Goal: Transaction & Acquisition: Subscribe to service/newsletter

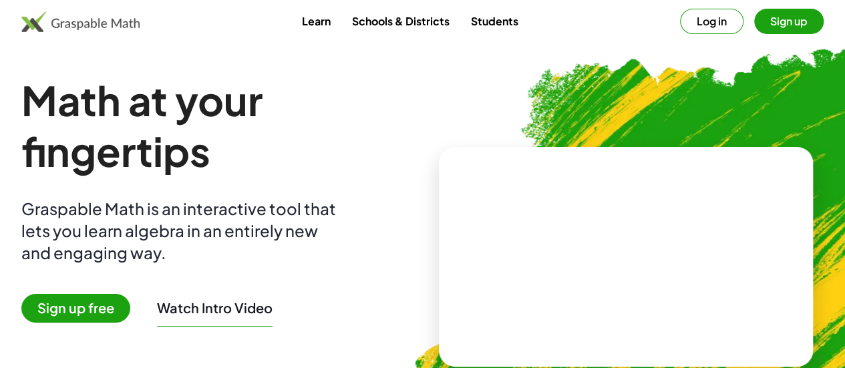
click at [91, 316] on span "Sign up free" at bounding box center [75, 308] width 109 height 29
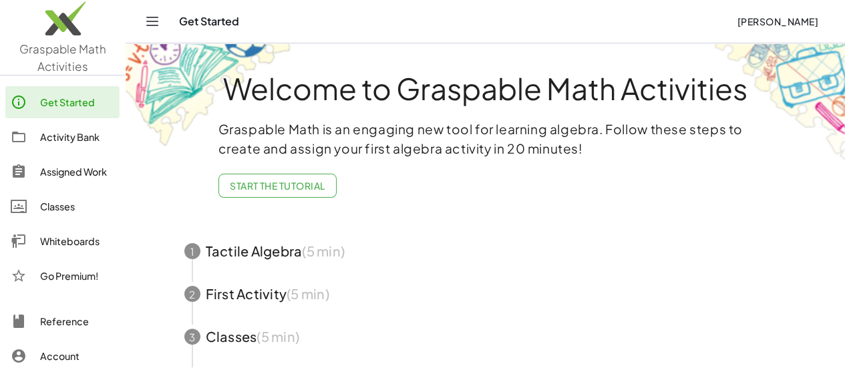
click at [68, 132] on div "Activity Bank" at bounding box center [77, 137] width 74 height 16
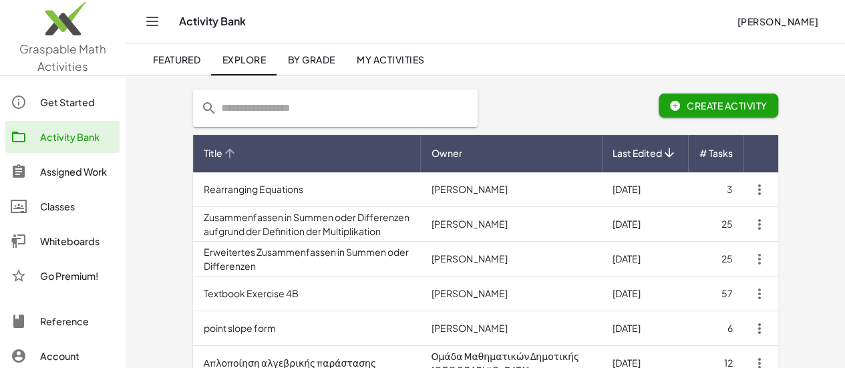
scroll to position [69, 0]
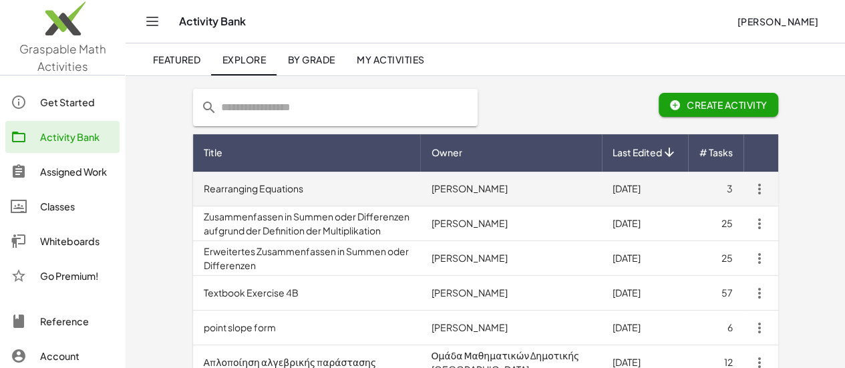
click at [232, 188] on td "Rearranging Equations" at bounding box center [307, 189] width 228 height 35
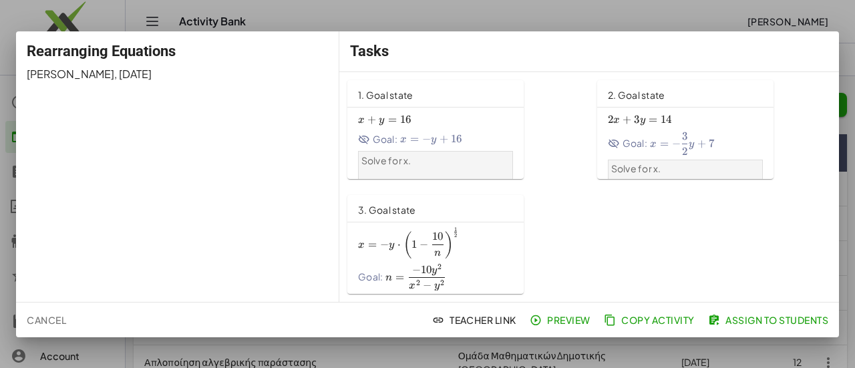
click at [843, 27] on div at bounding box center [427, 184] width 855 height 368
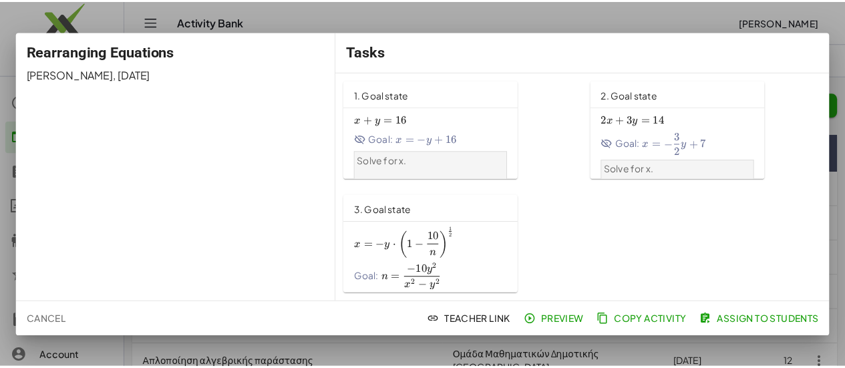
scroll to position [69, 0]
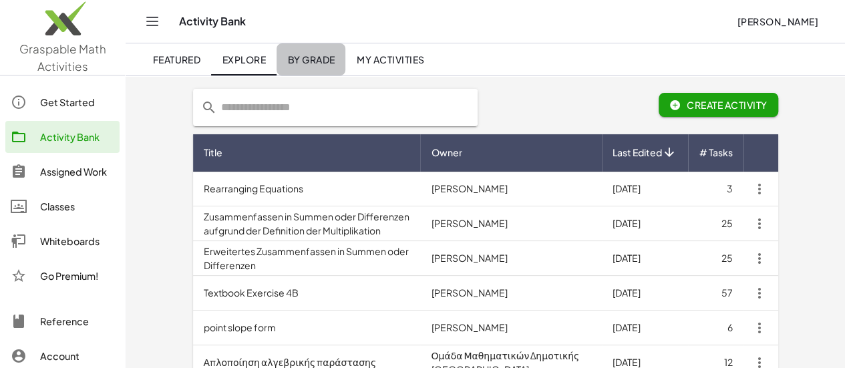
click at [318, 55] on span "By Grade" at bounding box center [310, 59] width 47 height 12
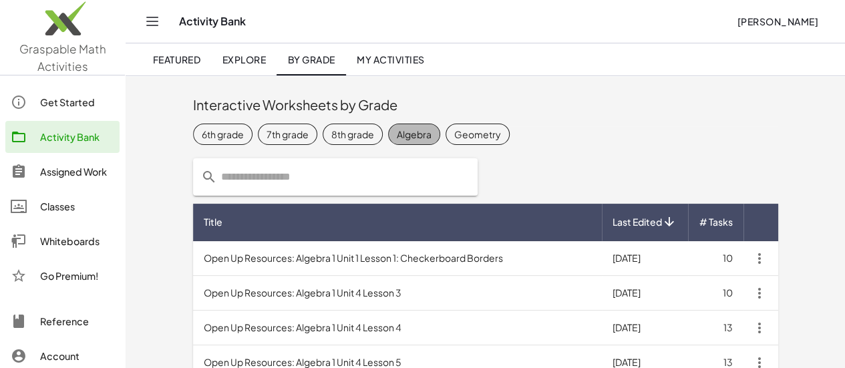
click at [397, 138] on div "Algebra" at bounding box center [414, 134] width 35 height 14
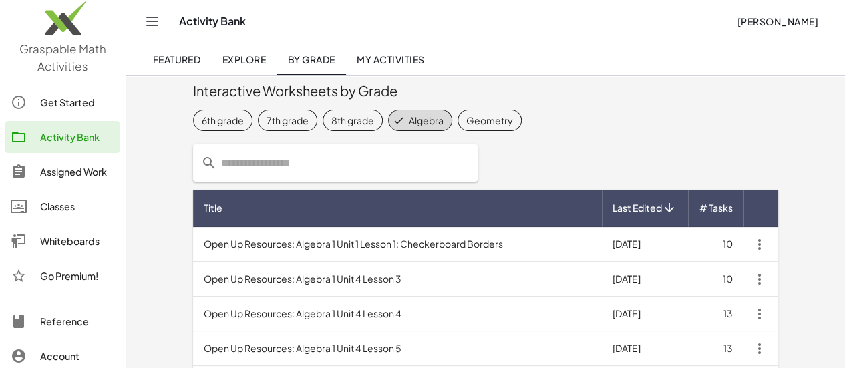
scroll to position [9, 0]
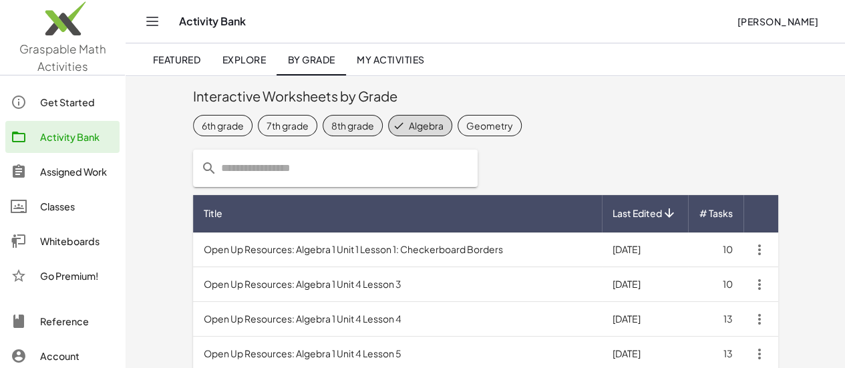
click at [331, 129] on div "8th grade" at bounding box center [352, 125] width 43 height 14
click at [405, 126] on icon at bounding box center [411, 126] width 12 height 12
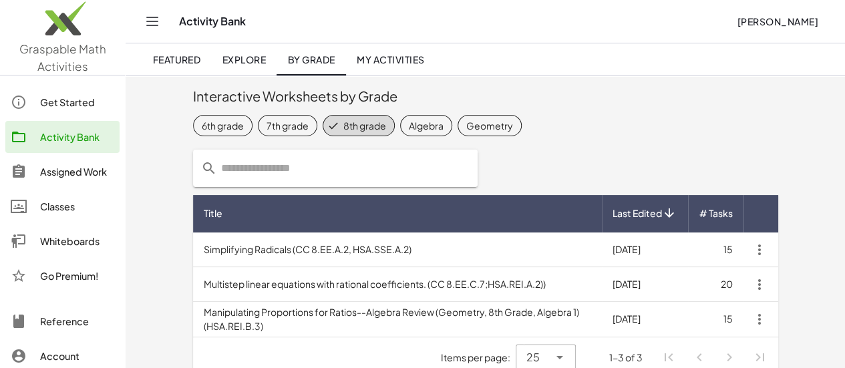
click at [365, 166] on input "text" at bounding box center [343, 168] width 252 height 37
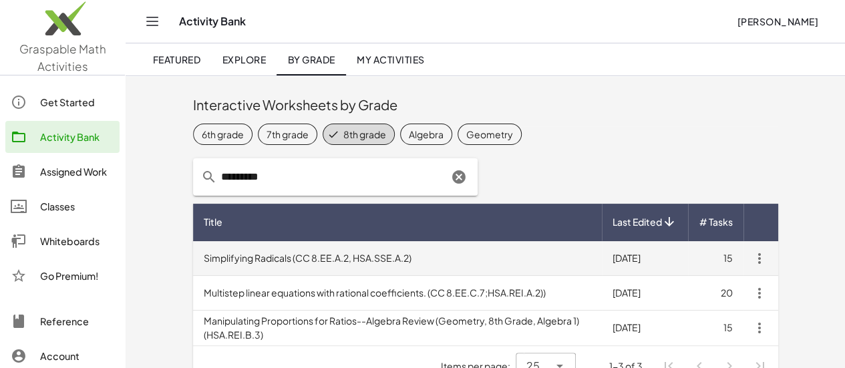
scroll to position [26, 0]
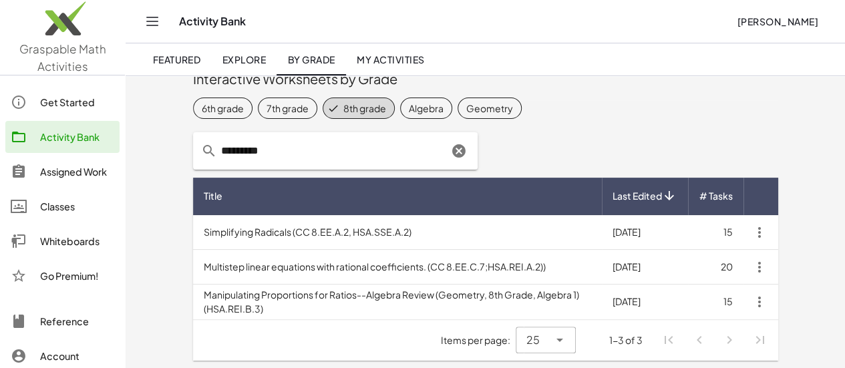
type input "*********"
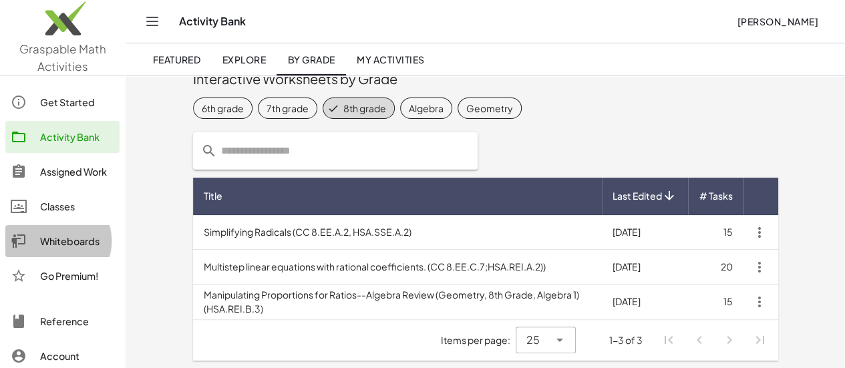
click at [73, 244] on div "Whiteboards" at bounding box center [77, 241] width 74 height 16
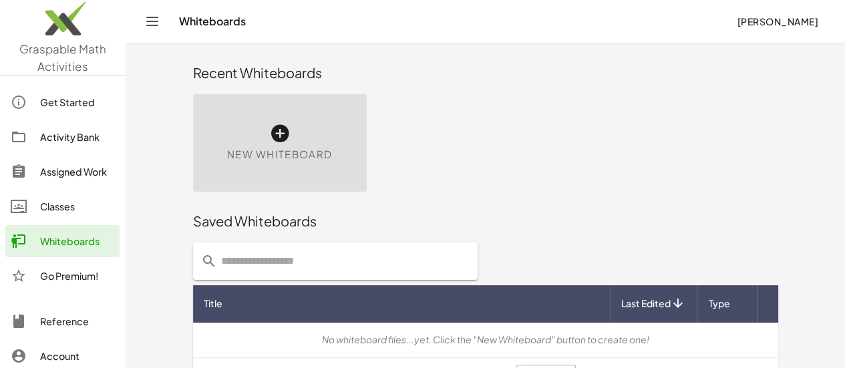
click at [269, 135] on icon at bounding box center [279, 133] width 21 height 21
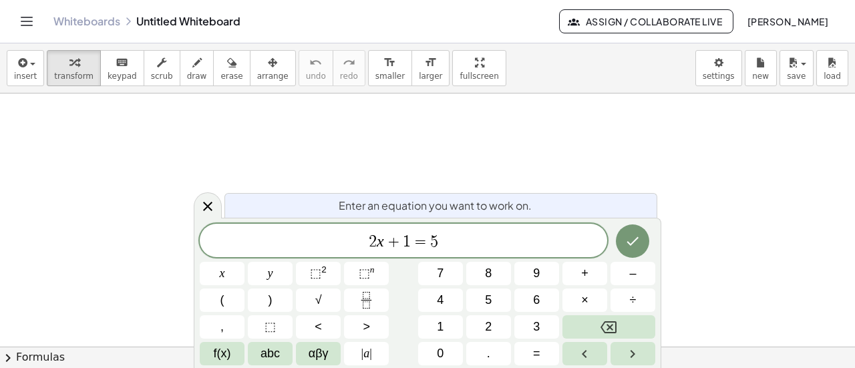
click at [222, 19] on div "Whiteboards Untitled Whiteboard" at bounding box center [305, 21] width 505 height 13
click at [225, 19] on div "Whiteboards Untitled Whiteboard" at bounding box center [305, 21] width 505 height 13
click at [637, 244] on icon "Done" at bounding box center [632, 241] width 16 height 16
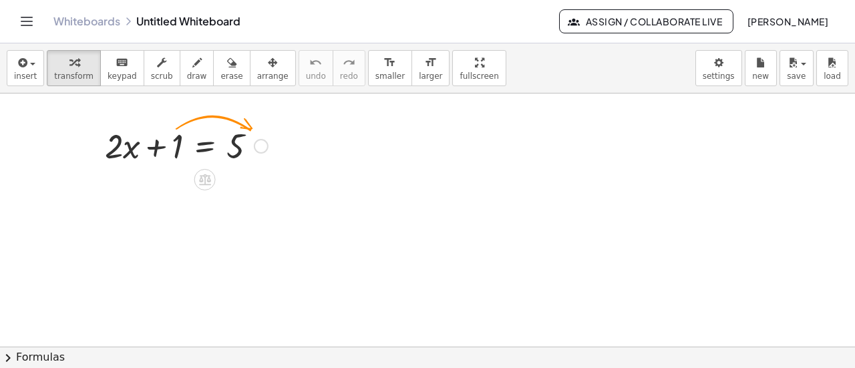
click at [166, 144] on div at bounding box center [186, 144] width 176 height 45
click at [264, 149] on div at bounding box center [261, 146] width 15 height 15
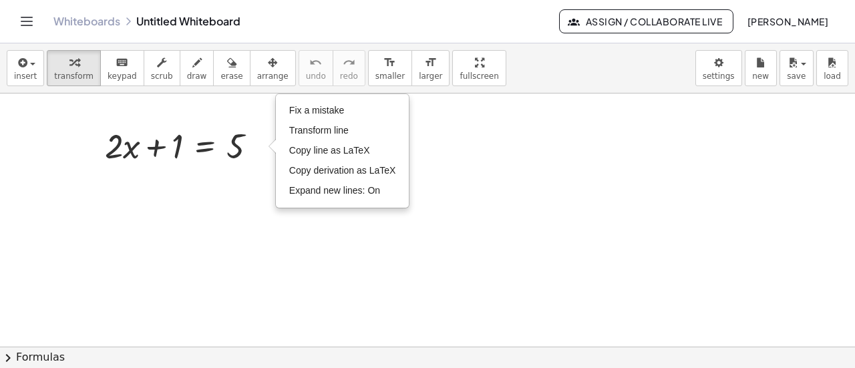
click at [260, 194] on div at bounding box center [427, 347] width 855 height 508
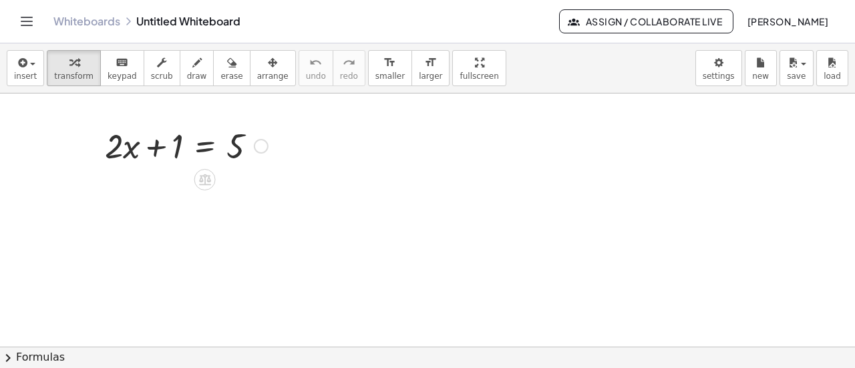
click at [156, 144] on div at bounding box center [186, 144] width 176 height 45
click at [204, 182] on icon at bounding box center [205, 179] width 12 height 11
click at [158, 182] on div "+" at bounding box center [151, 179] width 21 height 21
click at [208, 182] on icon at bounding box center [205, 179] width 14 height 14
click at [180, 183] on span "−" at bounding box center [178, 179] width 8 height 19
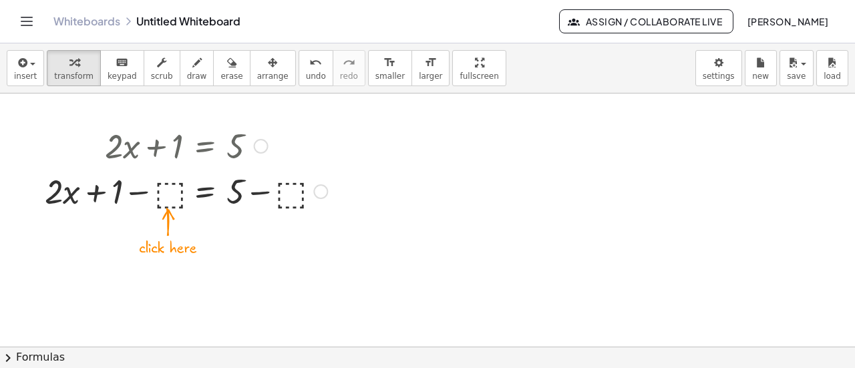
click at [168, 191] on div at bounding box center [186, 190] width 296 height 45
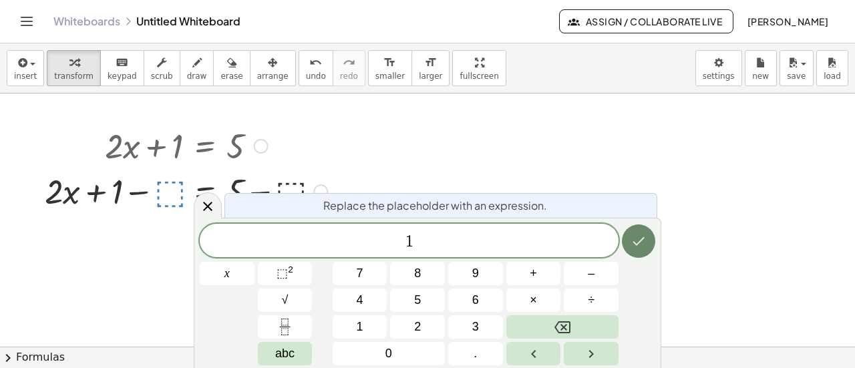
click at [635, 244] on icon "Done" at bounding box center [639, 241] width 12 height 9
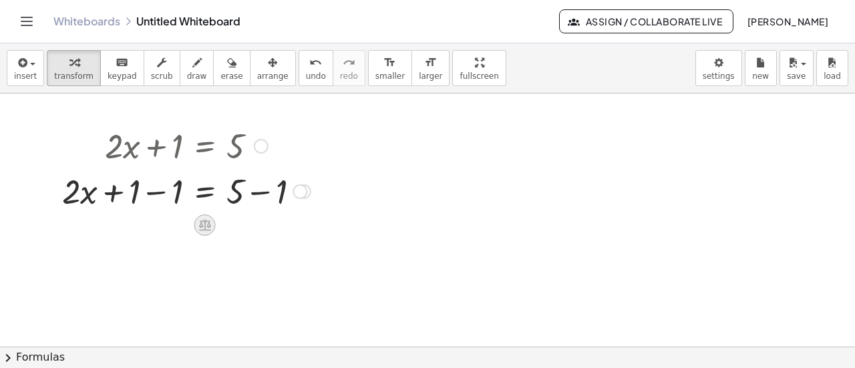
click at [203, 225] on icon at bounding box center [205, 225] width 12 height 11
click at [297, 230] on div at bounding box center [427, 347] width 855 height 508
click at [282, 197] on div at bounding box center [186, 190] width 262 height 45
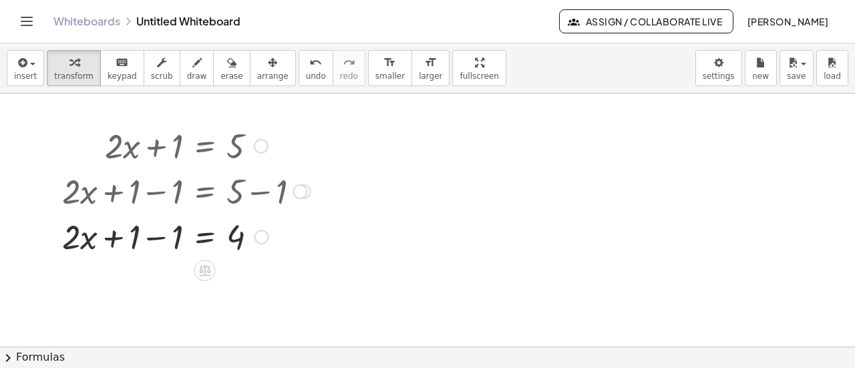
click at [306, 192] on div at bounding box center [299, 191] width 15 height 15
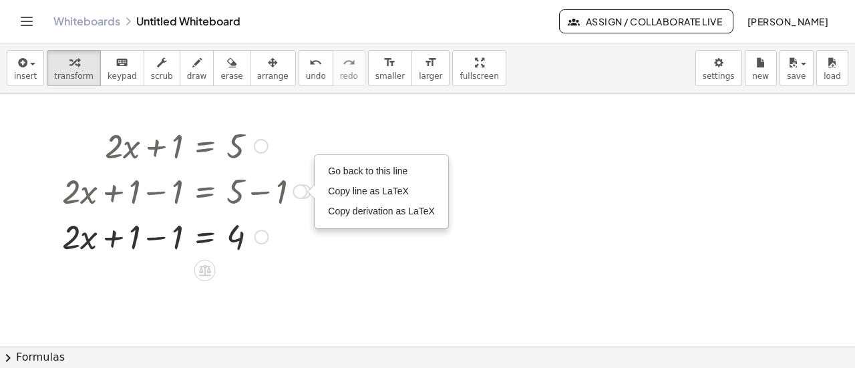
click at [308, 248] on div at bounding box center [186, 235] width 262 height 45
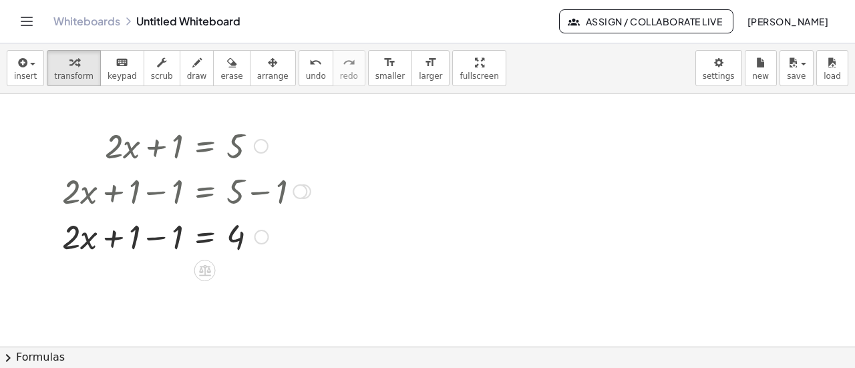
click at [142, 235] on div at bounding box center [186, 235] width 262 height 45
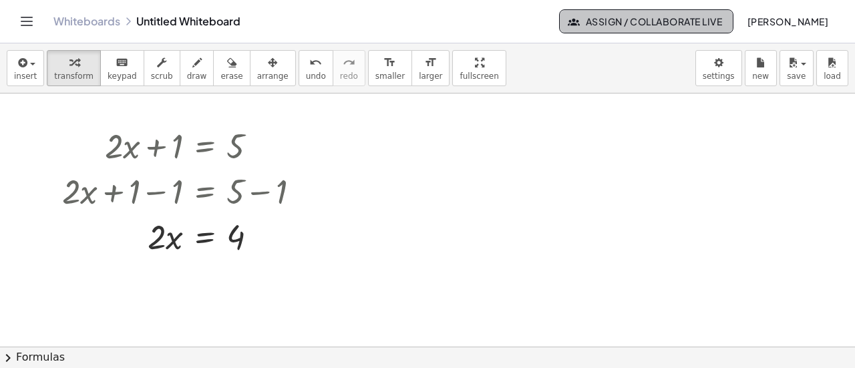
click at [606, 19] on span "Assign / Collaborate Live" at bounding box center [646, 21] width 152 height 12
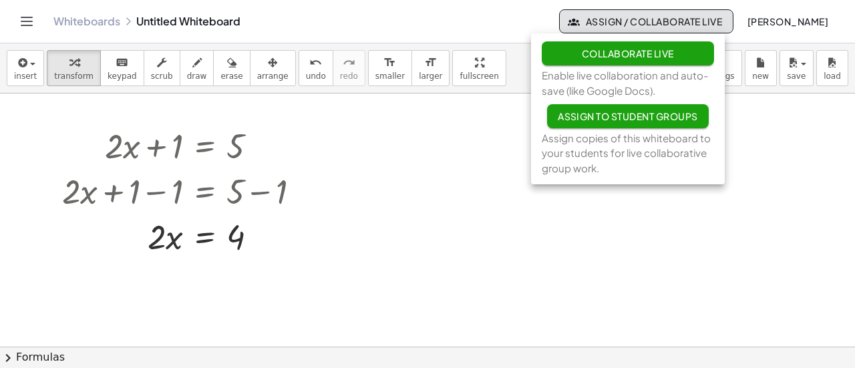
click at [469, 15] on div "Whiteboards Untitled Whiteboard" at bounding box center [305, 21] width 505 height 13
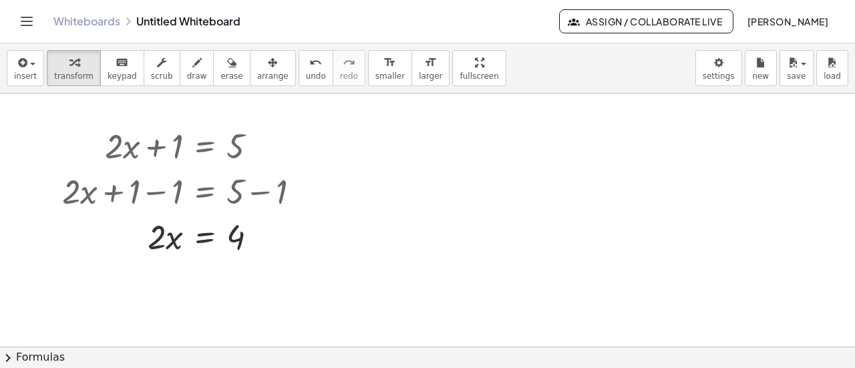
click at [29, 20] on icon "Toggle navigation" at bounding box center [27, 21] width 16 height 16
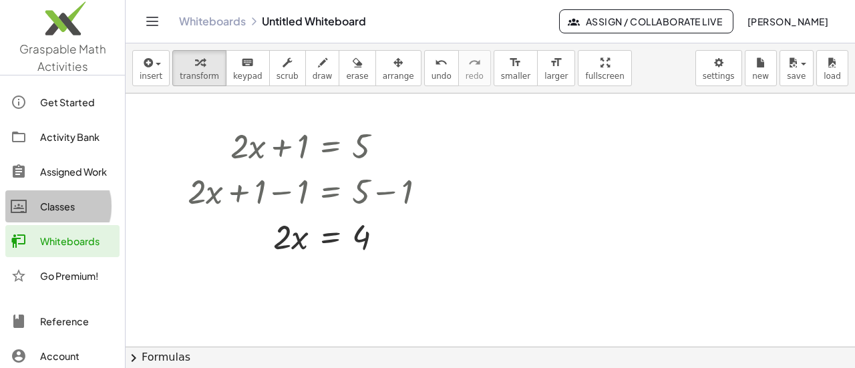
click at [43, 205] on div "Classes" at bounding box center [77, 206] width 74 height 16
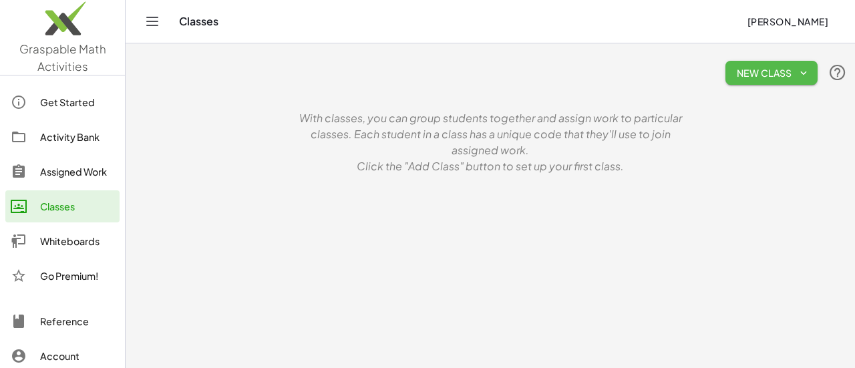
click at [784, 61] on button "New Class" at bounding box center [771, 73] width 92 height 24
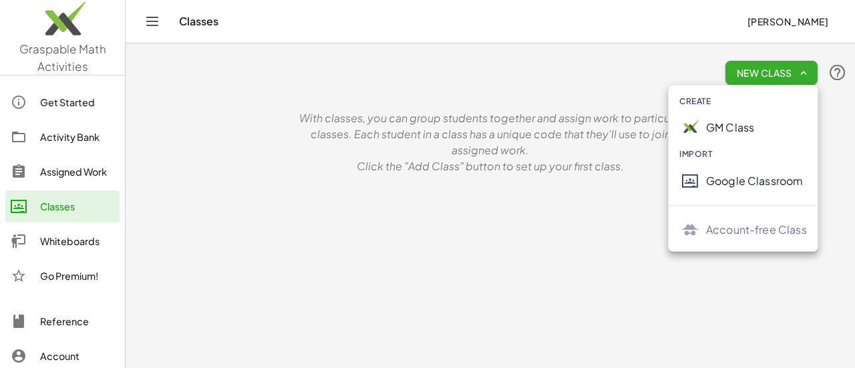
click at [725, 178] on div "Google Classroom" at bounding box center [756, 181] width 101 height 16
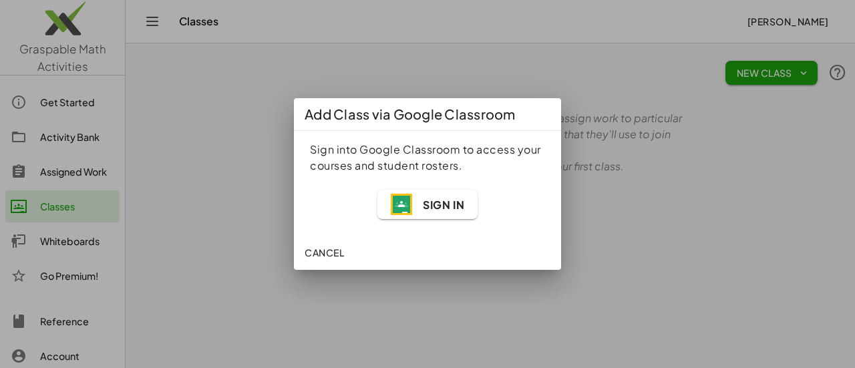
click at [453, 202] on span "Sign In" at bounding box center [443, 205] width 41 height 14
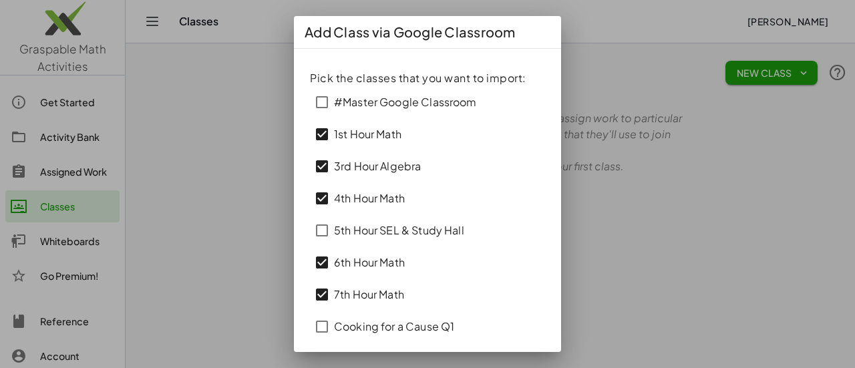
scroll to position [41, 0]
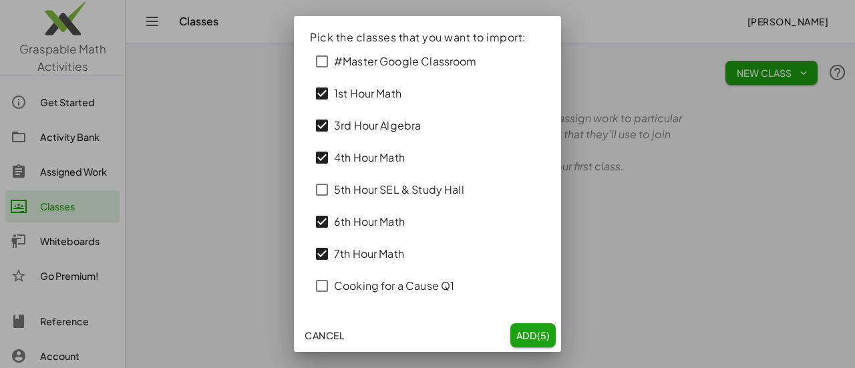
click at [515, 332] on span "Add (5)" at bounding box center [532, 335] width 35 height 12
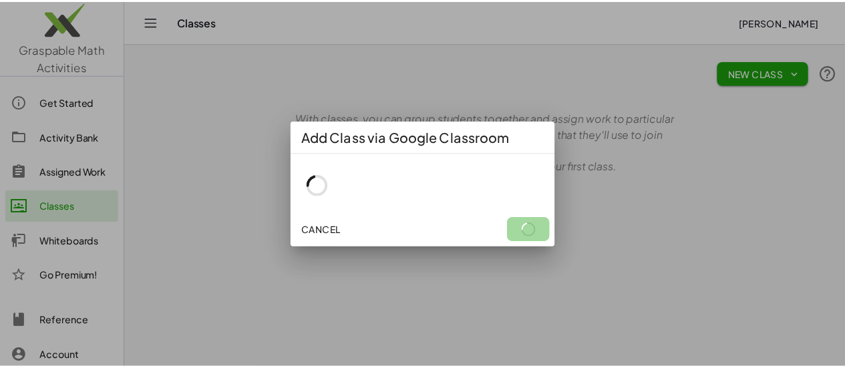
scroll to position [0, 0]
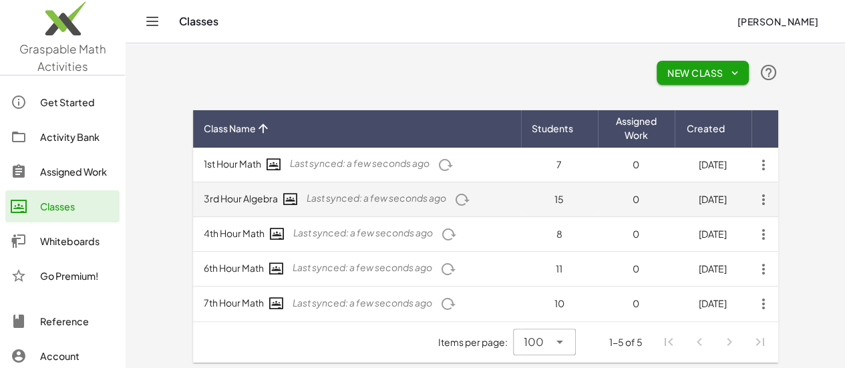
click at [775, 198] on icon "button" at bounding box center [763, 200] width 24 height 24
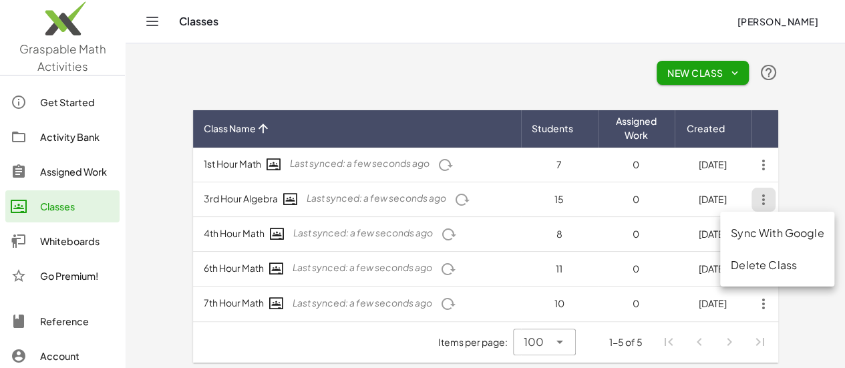
click at [71, 246] on div "Whiteboards" at bounding box center [77, 241] width 74 height 16
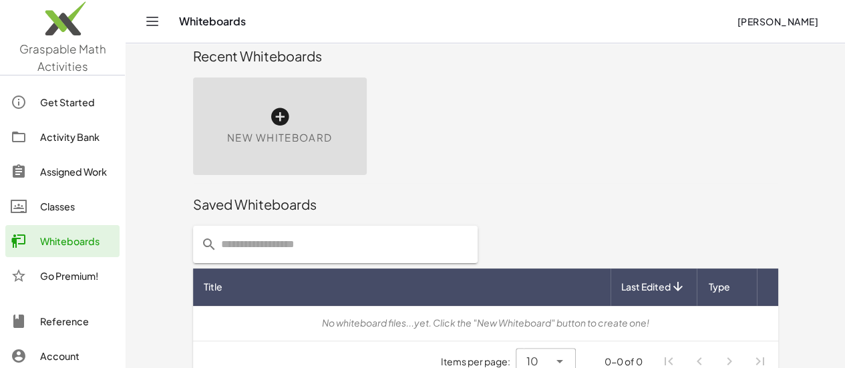
scroll to position [13, 0]
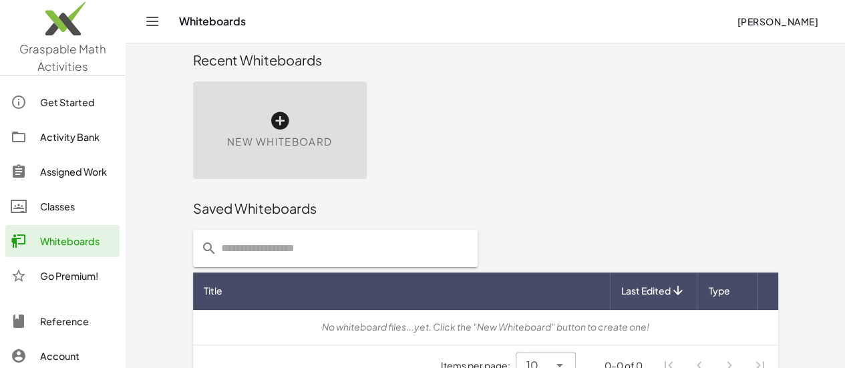
click at [269, 121] on icon at bounding box center [279, 120] width 21 height 21
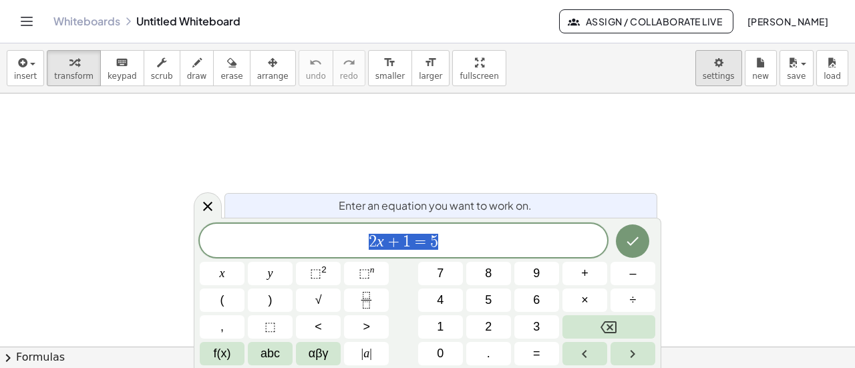
click at [716, 65] on body "Graspable Math Activities Get Started Activity Bank Assigned Work Classes White…" at bounding box center [427, 184] width 855 height 368
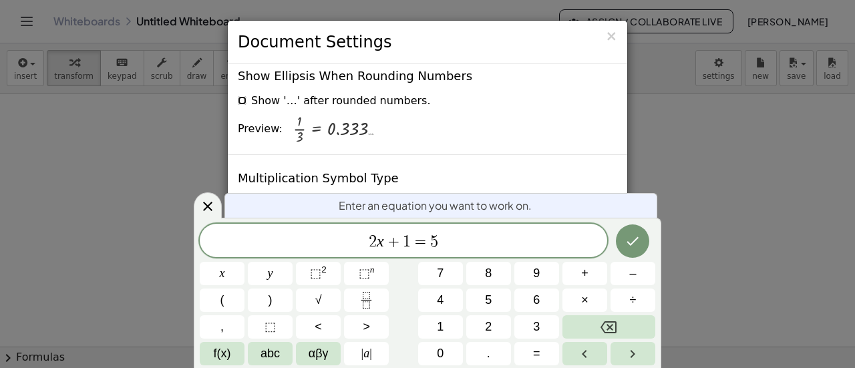
scroll to position [3287, 0]
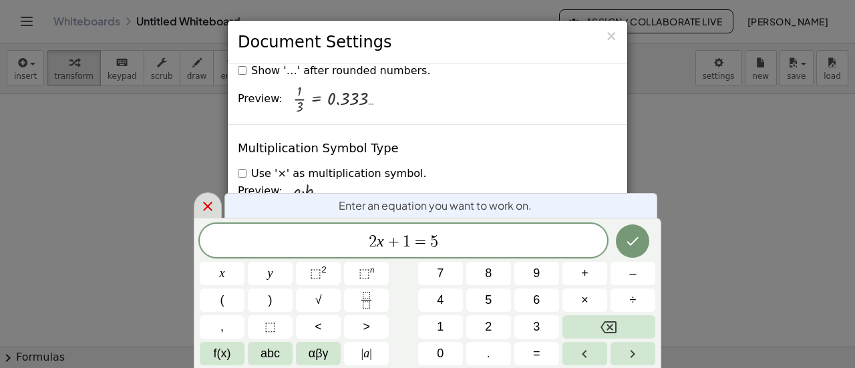
click at [207, 210] on icon at bounding box center [208, 206] width 16 height 16
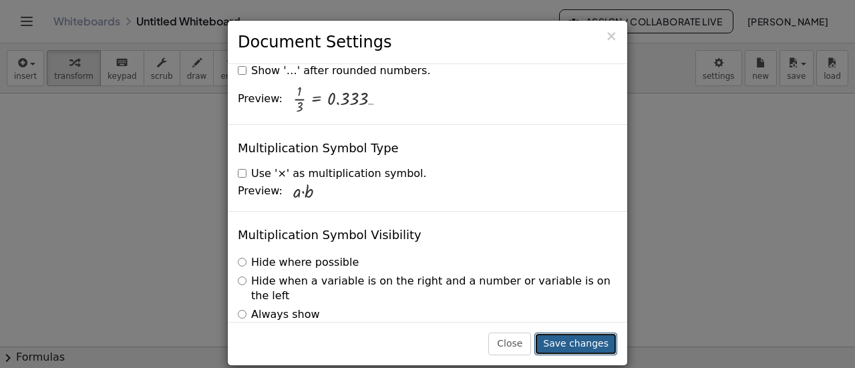
drag, startPoint x: 581, startPoint y: 339, endPoint x: 573, endPoint y: 343, distance: 8.7
click at [573, 343] on button "Save changes" at bounding box center [575, 344] width 83 height 23
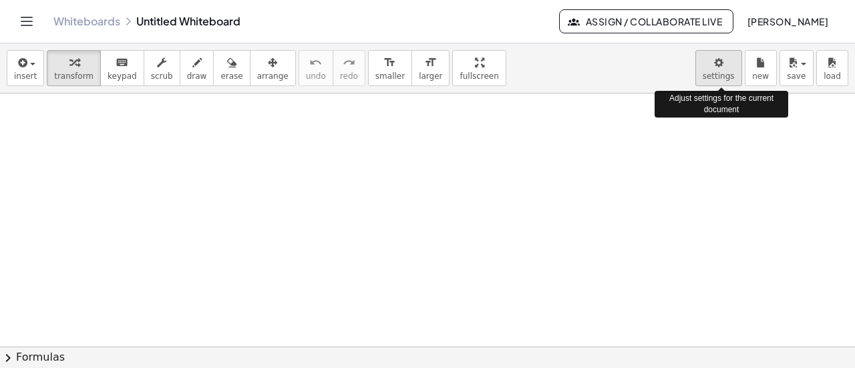
click at [717, 65] on body "Graspable Math Activities Get Started Activity Bank Assigned Work Classes White…" at bounding box center [427, 184] width 855 height 368
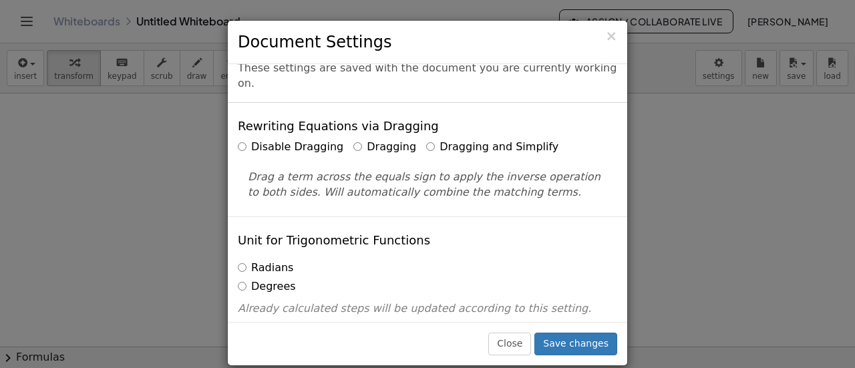
scroll to position [0, 0]
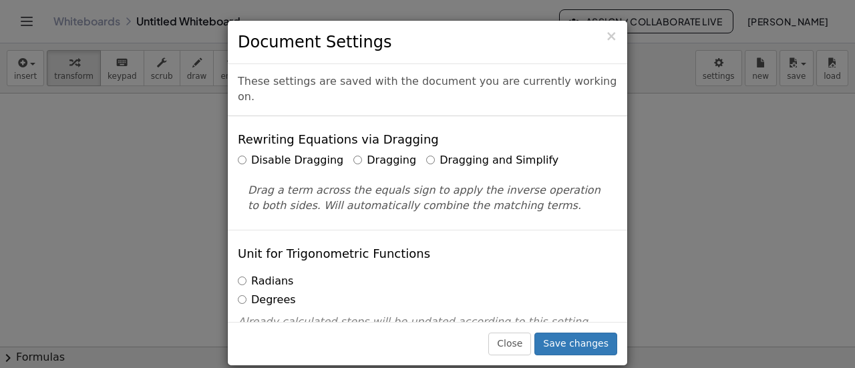
click at [359, 75] on div "These settings are saved with the document you are currently working on." at bounding box center [427, 90] width 399 height 52
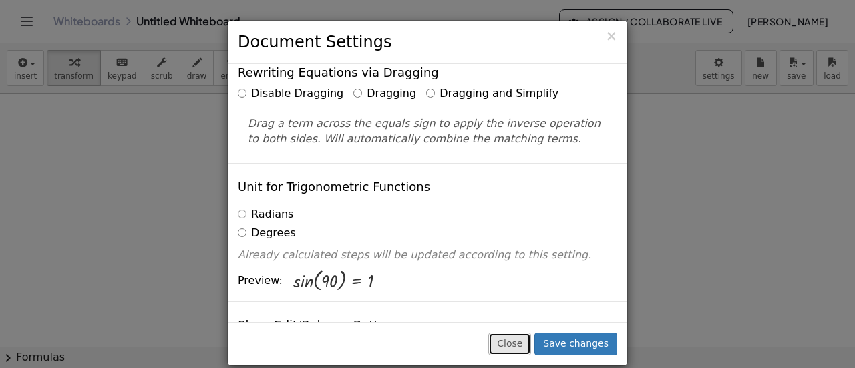
click at [521, 341] on button "Close" at bounding box center [509, 344] width 43 height 23
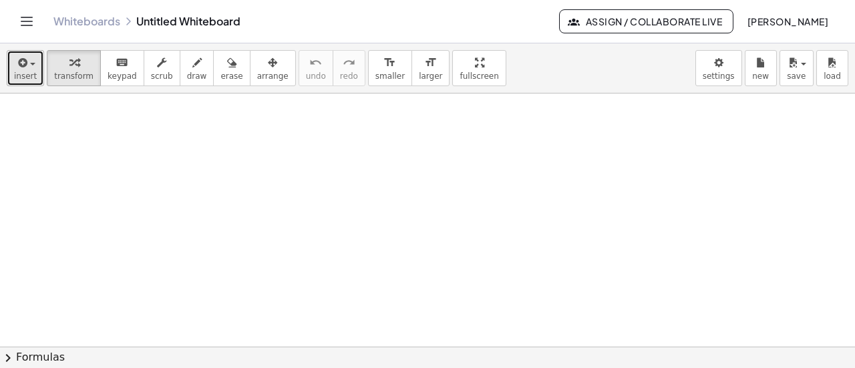
click at [31, 74] on span "insert" at bounding box center [25, 75] width 23 height 9
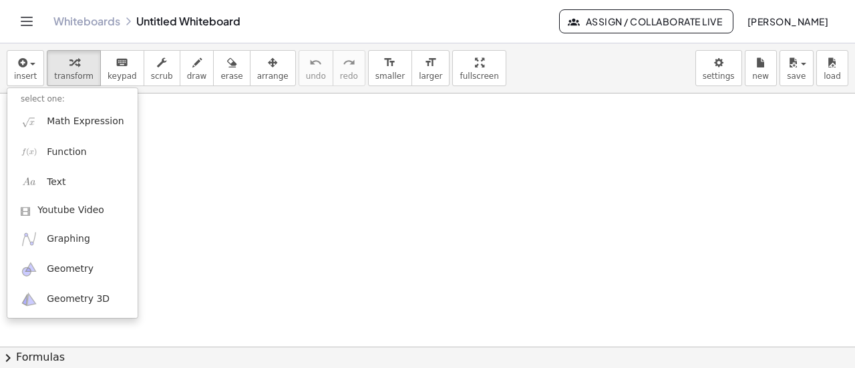
click at [660, 11] on button "Assign / Collaborate Live" at bounding box center [646, 21] width 174 height 24
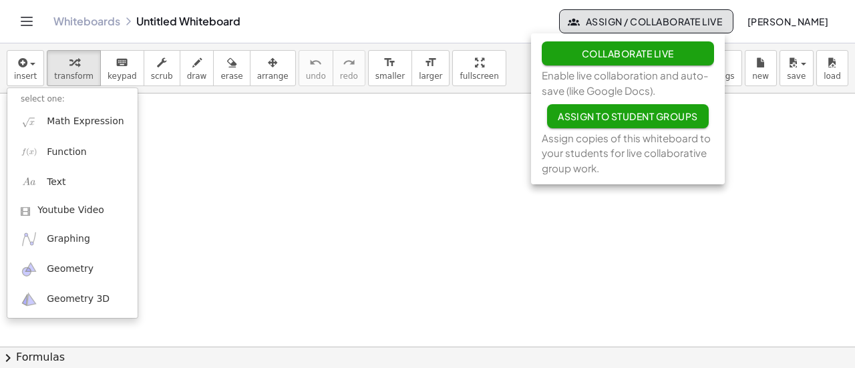
click at [769, 112] on div at bounding box center [427, 347] width 855 height 508
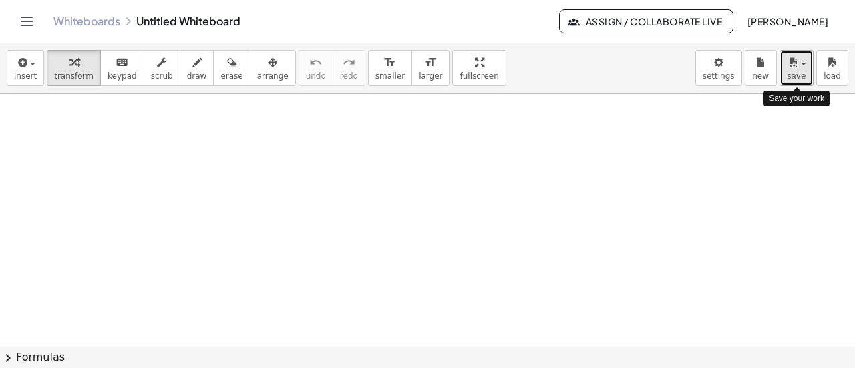
click at [799, 59] on span "button" at bounding box center [799, 63] width 3 height 9
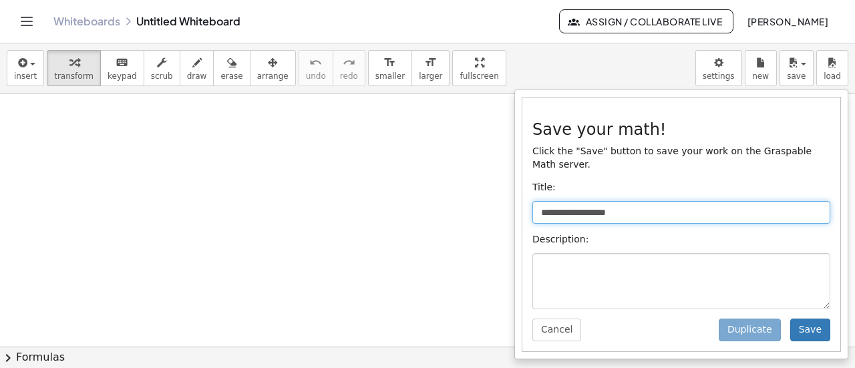
click at [644, 201] on input "**********" at bounding box center [681, 212] width 298 height 23
type input "*"
type input "*******"
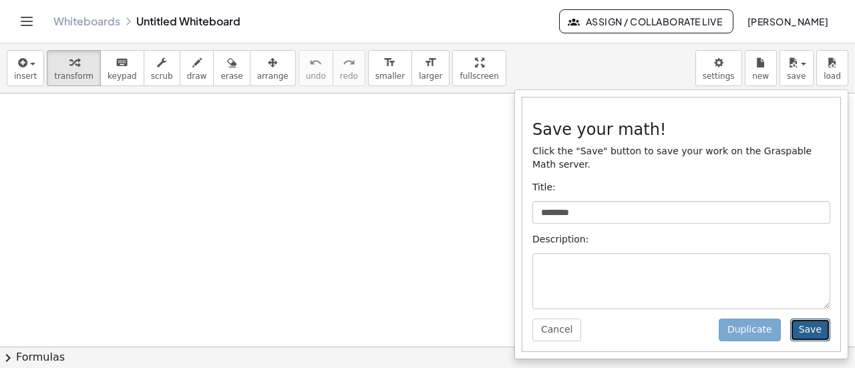
click at [807, 321] on button "Save" at bounding box center [810, 330] width 40 height 23
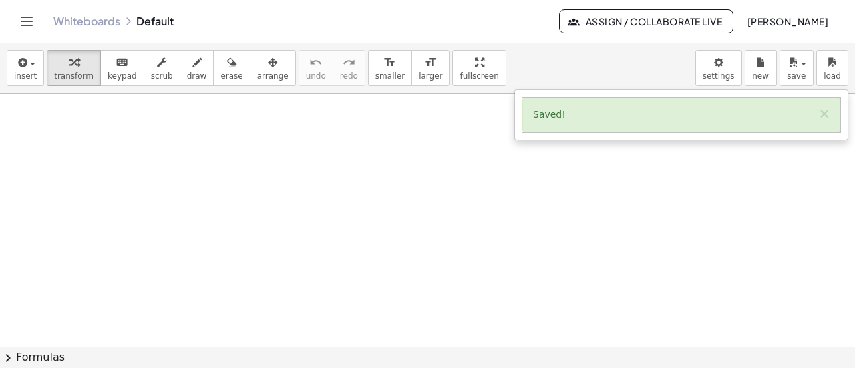
click at [29, 15] on icon "Toggle navigation" at bounding box center [27, 21] width 16 height 16
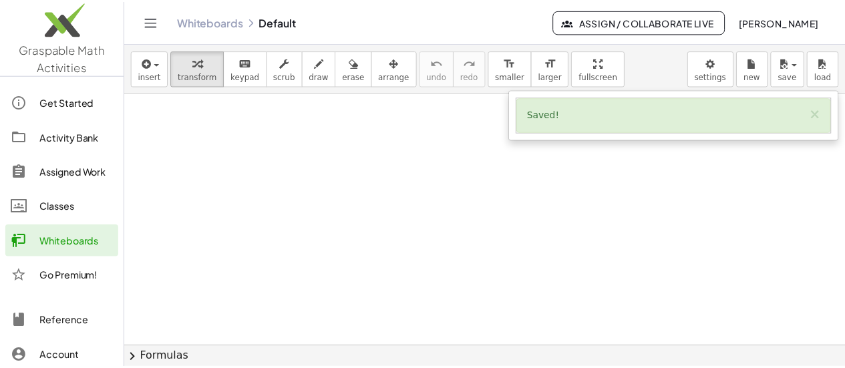
scroll to position [35, 0]
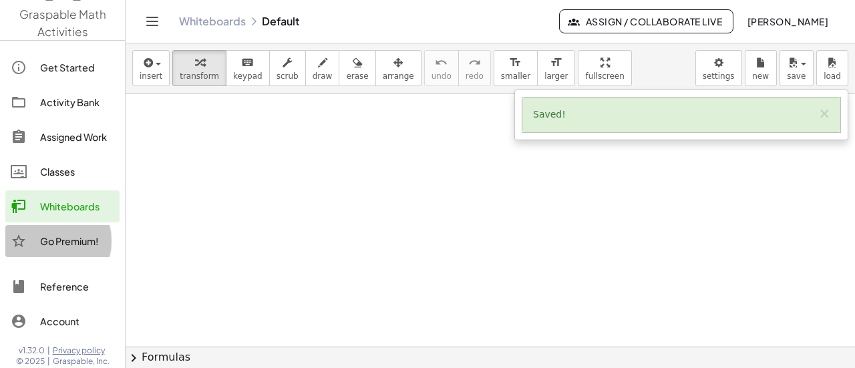
click at [53, 242] on div "Go Premium!" at bounding box center [77, 241] width 74 height 16
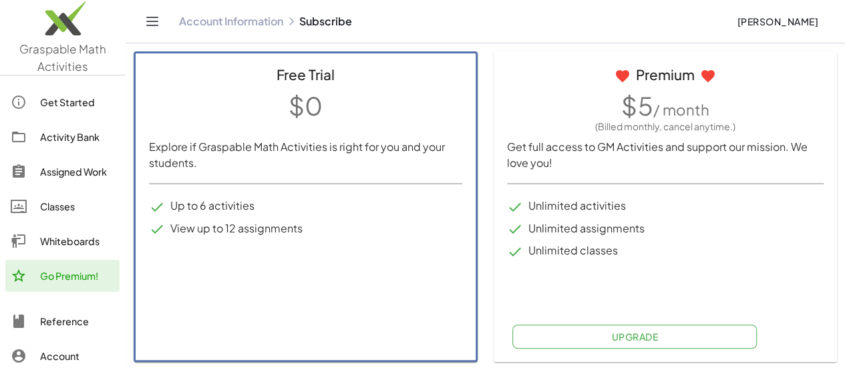
scroll to position [84, 0]
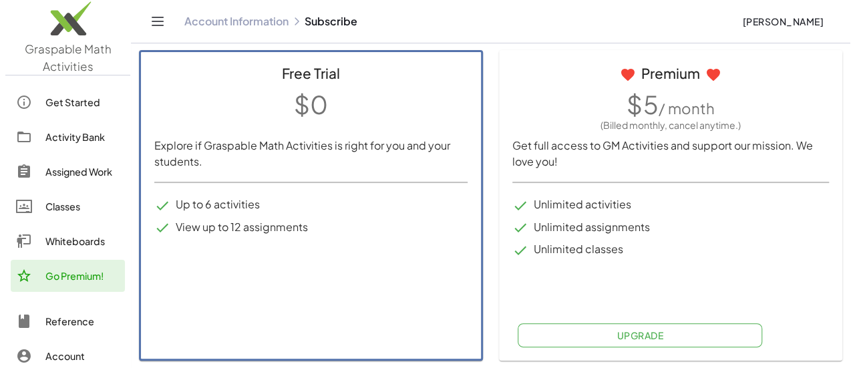
scroll to position [0, 0]
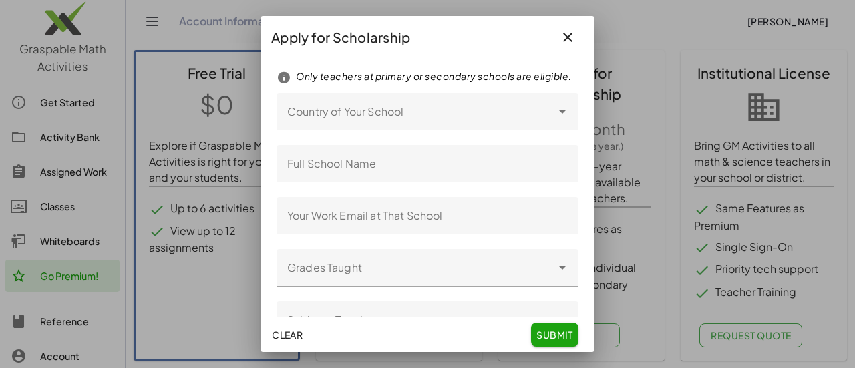
click at [486, 130] on div at bounding box center [413, 111] width 275 height 37
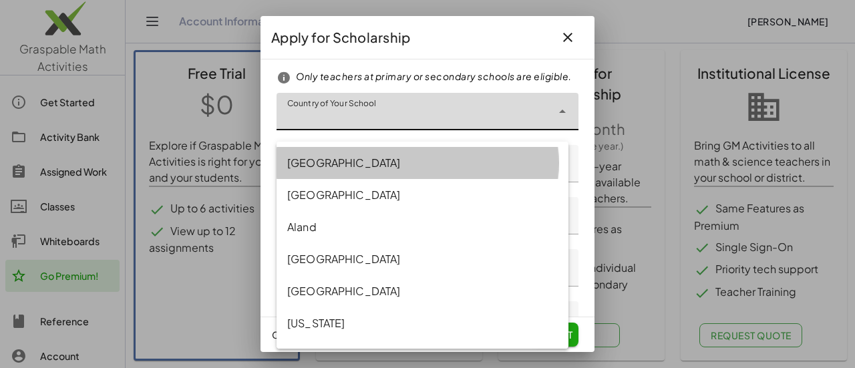
click at [448, 151] on div "[GEOGRAPHIC_DATA]" at bounding box center [422, 163] width 292 height 32
type input "**********"
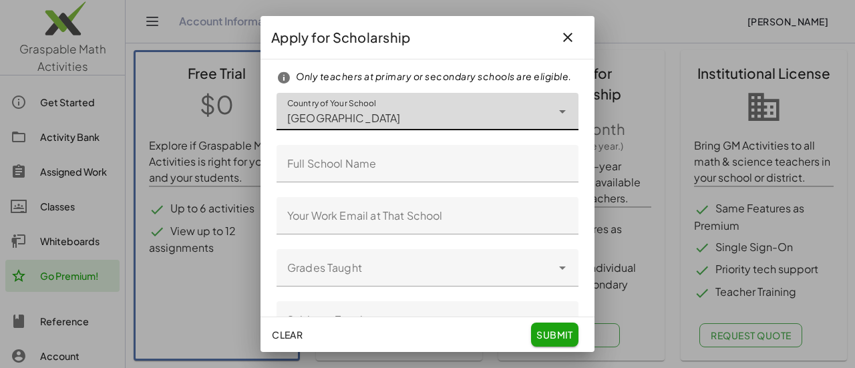
click at [411, 177] on input "Full School Name" at bounding box center [427, 163] width 302 height 37
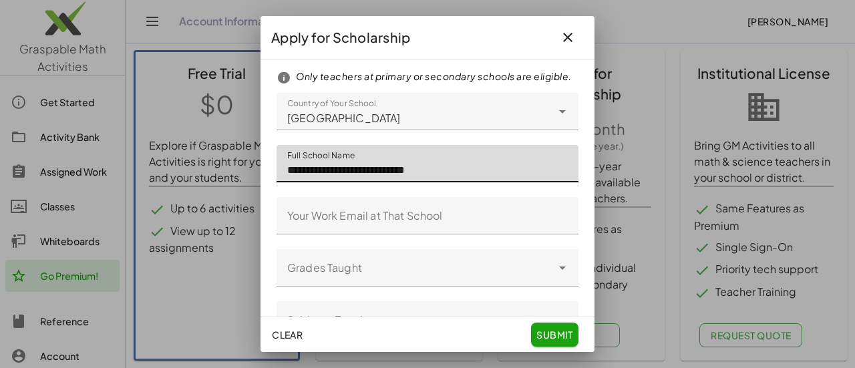
type input "**********"
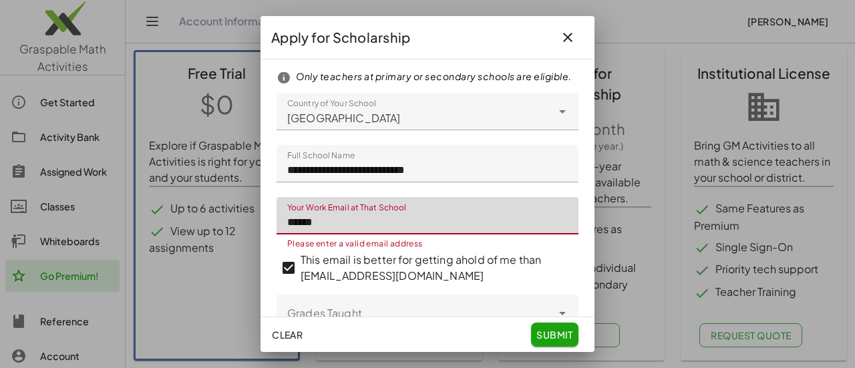
type input "**********"
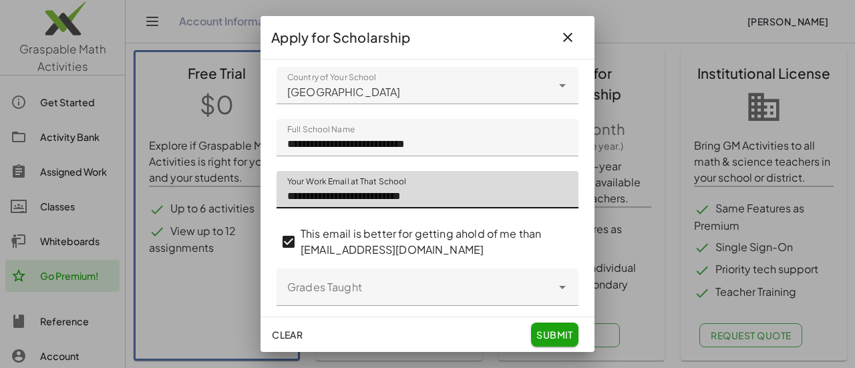
scroll to position [43, 0]
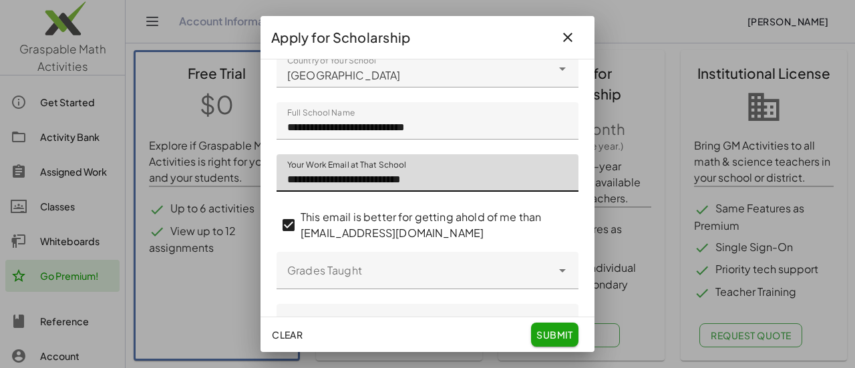
click at [488, 284] on div at bounding box center [413, 270] width 275 height 37
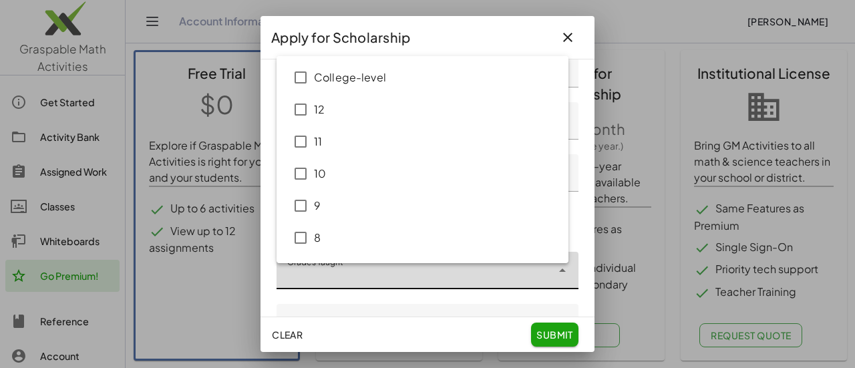
type input "*"
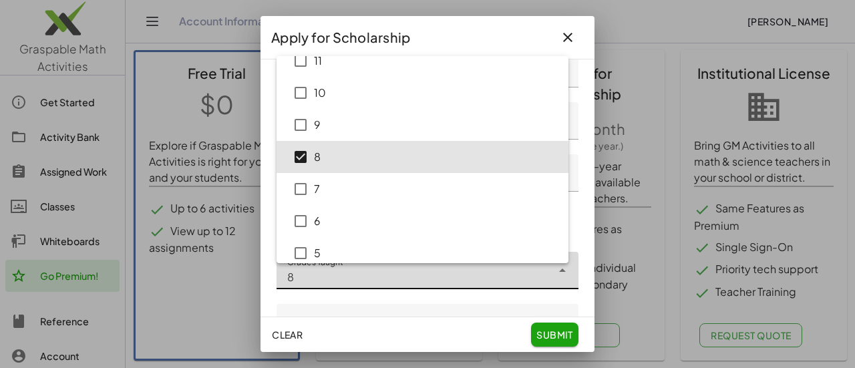
scroll to position [83, 0]
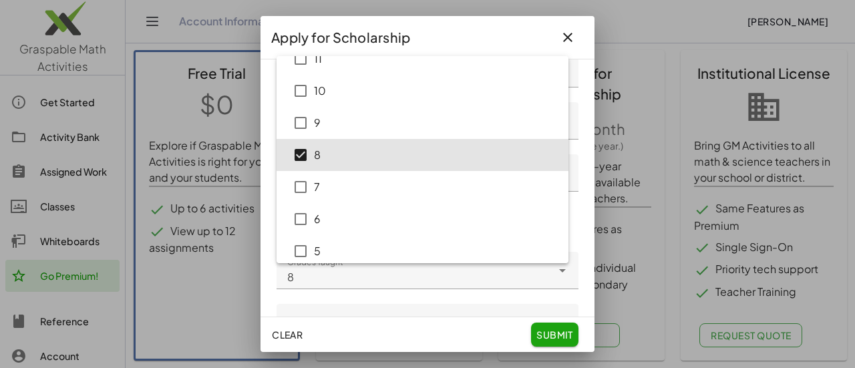
click at [576, 241] on div "**********" at bounding box center [427, 187] width 334 height 257
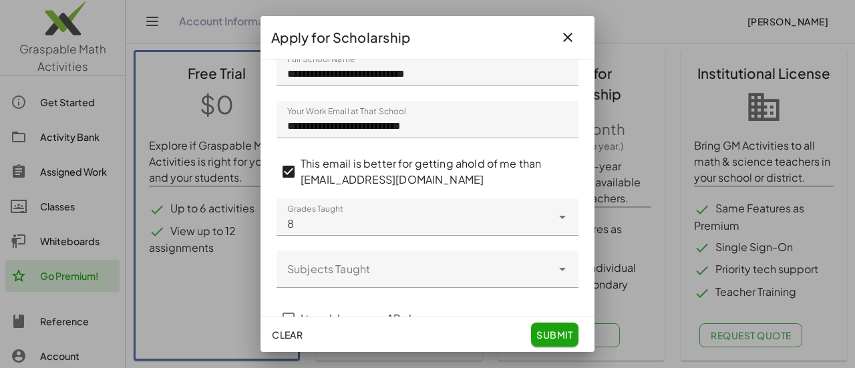
scroll to position [127, 0]
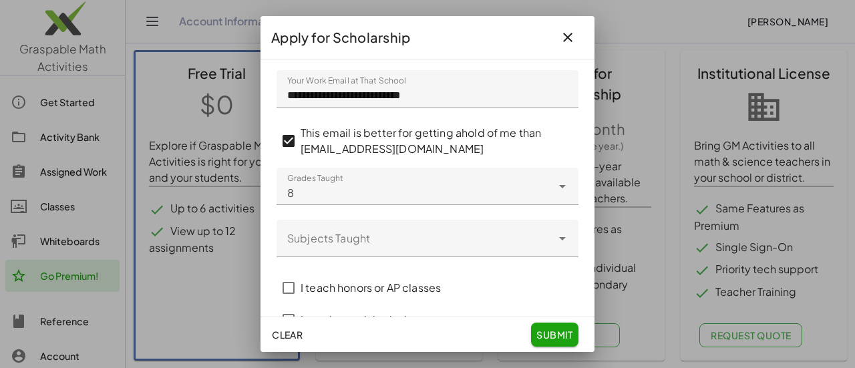
click at [491, 244] on div at bounding box center [413, 238] width 275 height 37
click at [367, 290] on label "I teach honors or AP classes" at bounding box center [370, 288] width 140 height 32
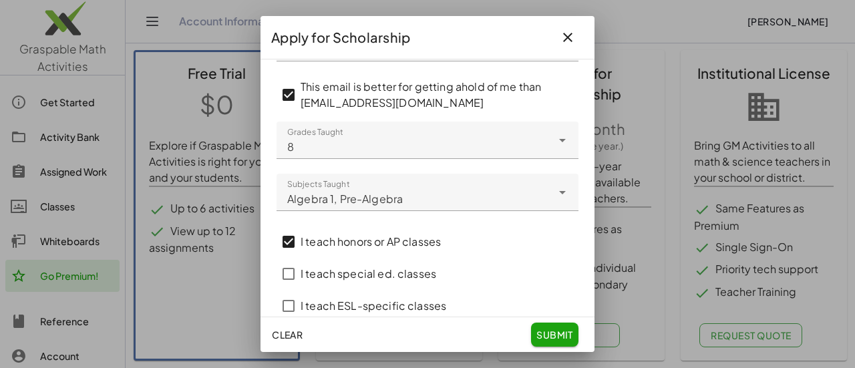
scroll to position [174, 0]
click at [365, 248] on label "I teach honors or AP classes" at bounding box center [370, 241] width 140 height 32
click at [366, 253] on label "I teach honors or AP classes" at bounding box center [370, 241] width 140 height 32
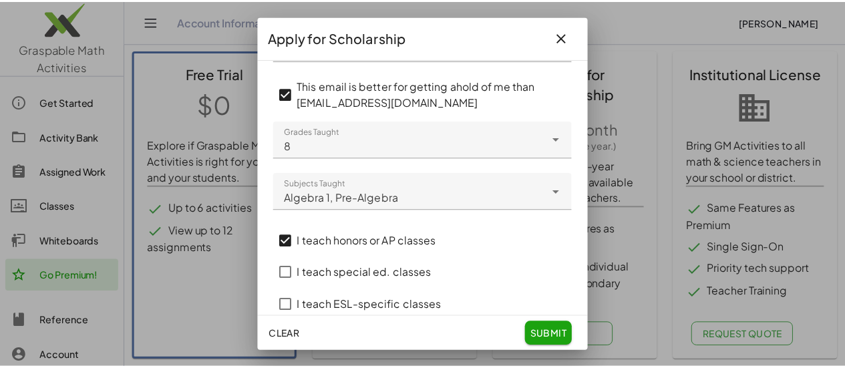
scroll to position [205, 0]
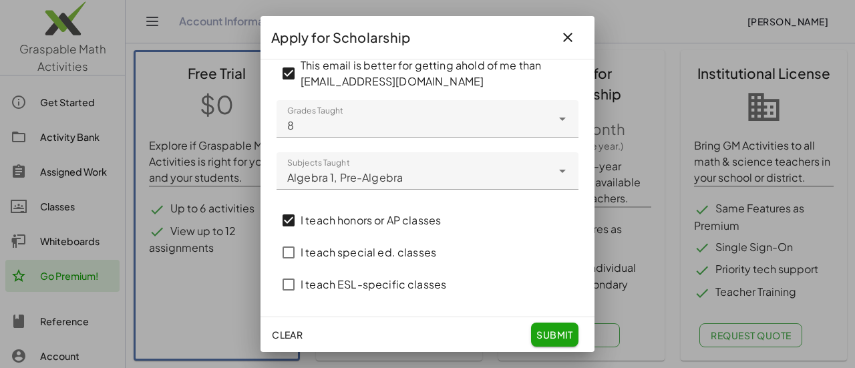
click at [409, 252] on label "I teach special ed. classes" at bounding box center [368, 252] width 136 height 32
click at [556, 335] on span "submit" at bounding box center [554, 335] width 37 height 12
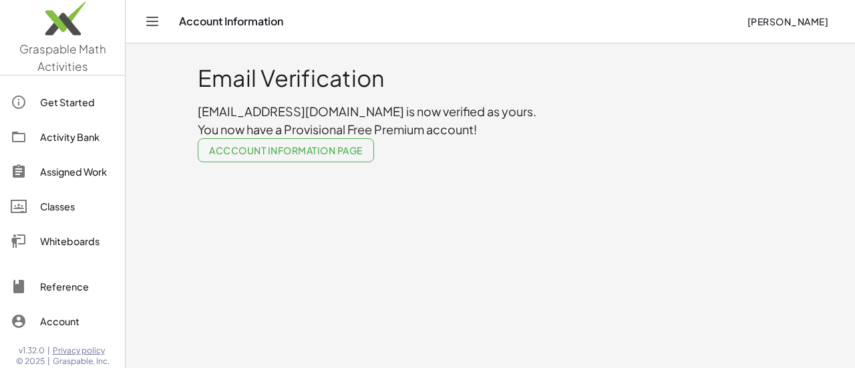
drag, startPoint x: 350, startPoint y: 156, endPoint x: 310, endPoint y: 189, distance: 51.7
click at [310, 189] on main "Email Verification [EMAIL_ADDRESS][DOMAIN_NAME] is now verified as yours. You n…" at bounding box center [490, 184] width 729 height 368
